Goal: Transaction & Acquisition: Book appointment/travel/reservation

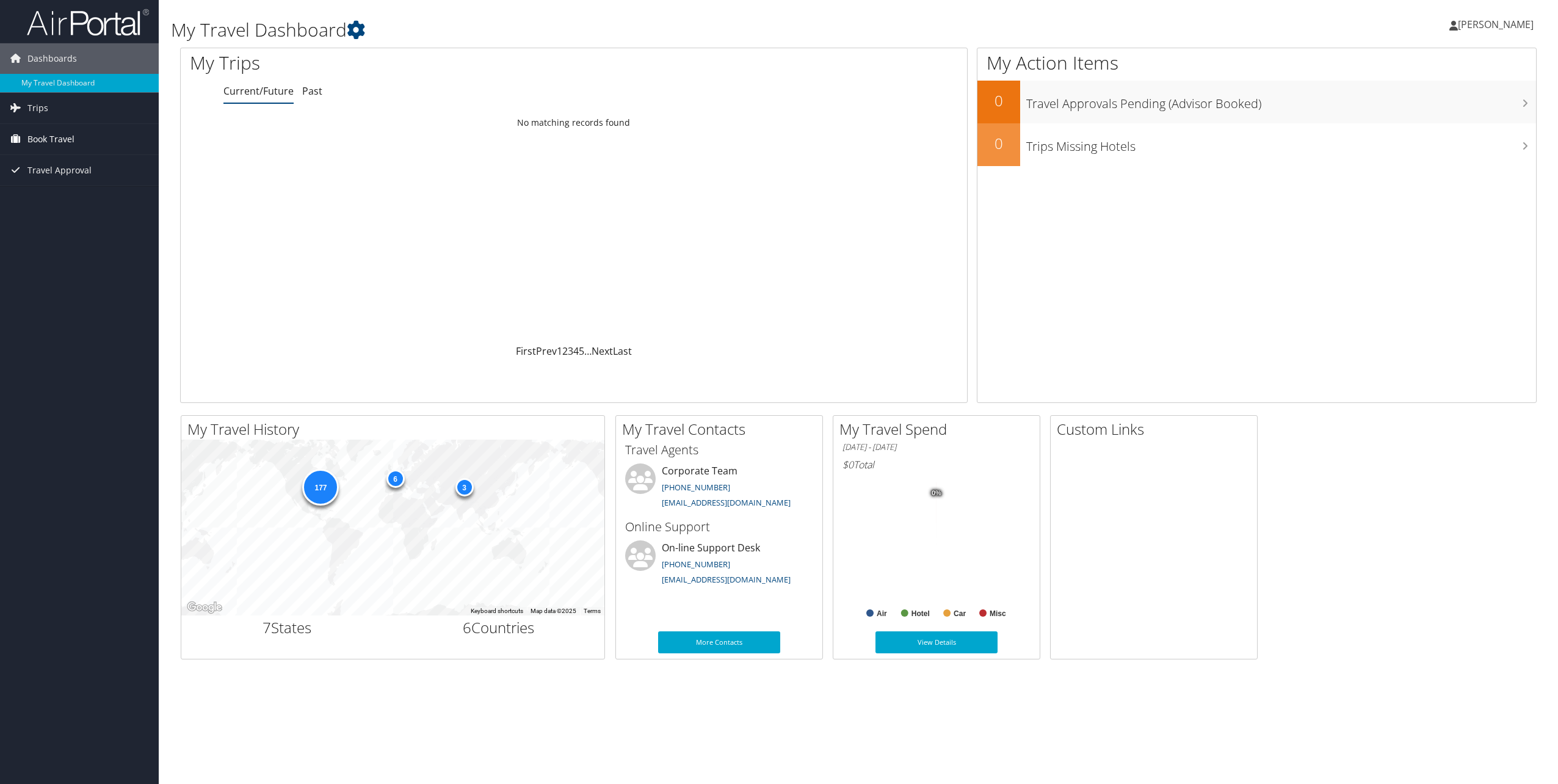
click at [13, 142] on icon at bounding box center [15, 138] width 18 height 18
click at [72, 204] on link "Book/Manage Online Trips" at bounding box center [80, 200] width 159 height 18
